Goal: Task Accomplishment & Management: Manage account settings

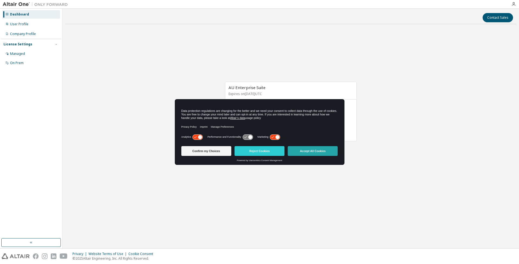
click at [306, 150] on button "Accept All Cookies" at bounding box center [313, 151] width 50 height 10
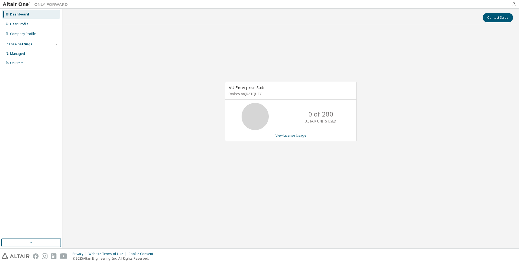
click at [292, 135] on link "View License Usage" at bounding box center [291, 135] width 31 height 5
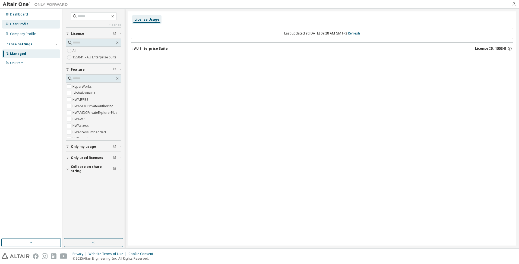
click at [18, 23] on div "User Profile" at bounding box center [19, 24] width 18 height 4
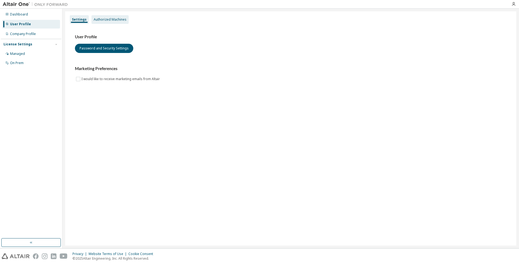
click at [106, 20] on div "Authorized Machines" at bounding box center [110, 19] width 33 height 4
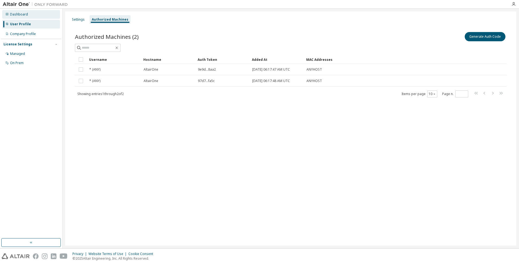
click at [20, 15] on div "Dashboard" at bounding box center [19, 14] width 18 height 4
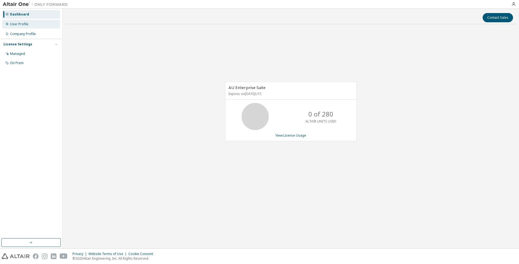
click at [20, 24] on div "User Profile" at bounding box center [19, 24] width 18 height 4
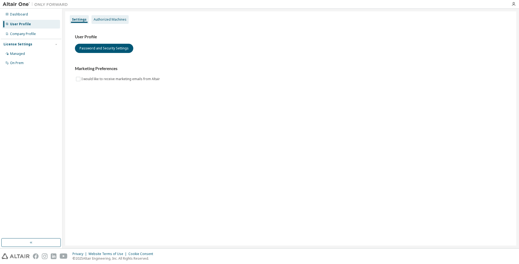
click at [104, 20] on div "Authorized Machines" at bounding box center [110, 19] width 33 height 4
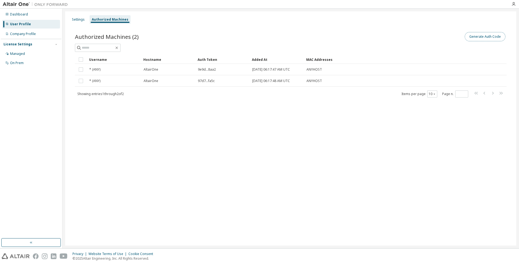
click at [481, 37] on button "Generate Auth Code" at bounding box center [485, 36] width 41 height 9
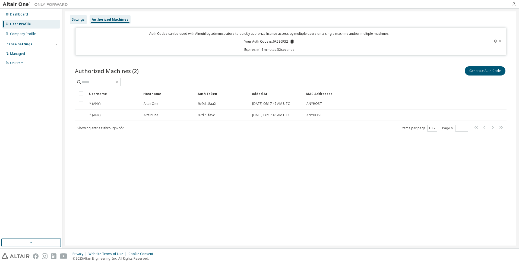
click at [79, 18] on div "Settings" at bounding box center [78, 19] width 13 height 4
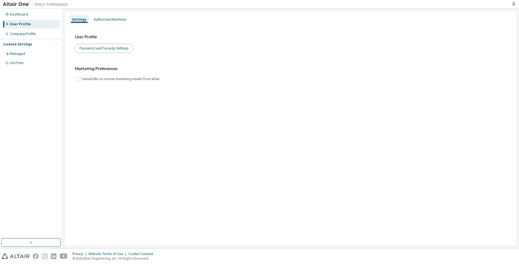
click at [98, 50] on button "Password and Security Settings" at bounding box center [104, 48] width 58 height 9
